Goal: Task Accomplishment & Management: Use online tool/utility

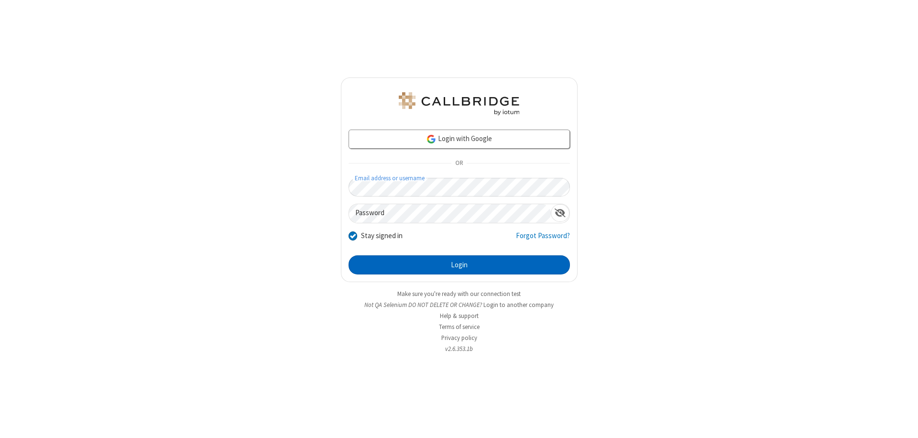
click at [459, 265] on button "Login" at bounding box center [459, 264] width 221 height 19
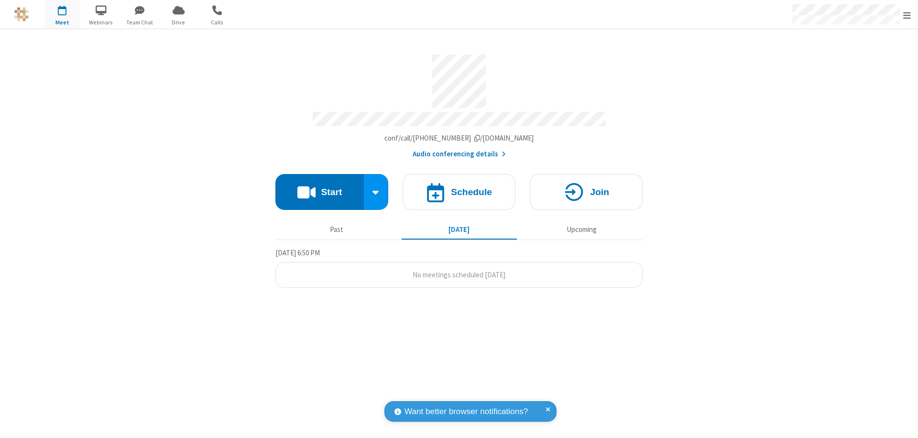
click at [319, 187] on button "Start" at bounding box center [319, 192] width 88 height 36
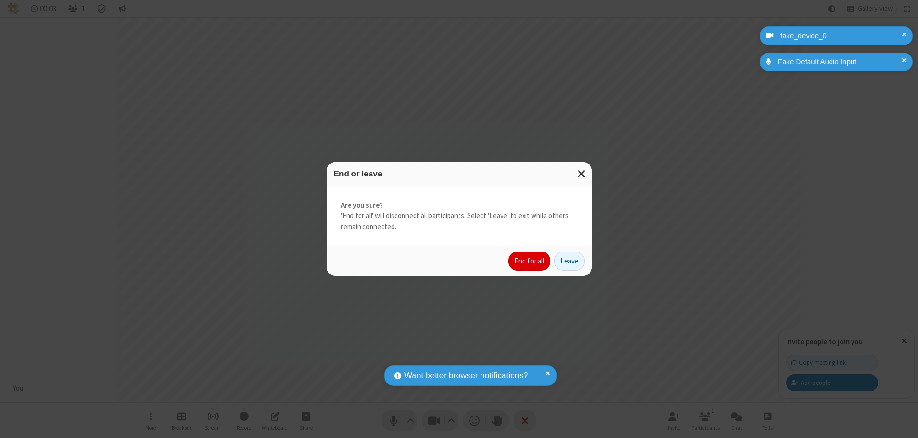
click at [530, 261] on button "End for all" at bounding box center [529, 261] width 42 height 19
